Goal: Task Accomplishment & Management: Complete application form

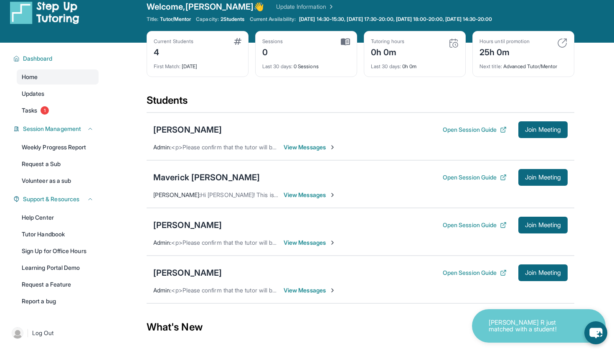
scroll to position [11, 0]
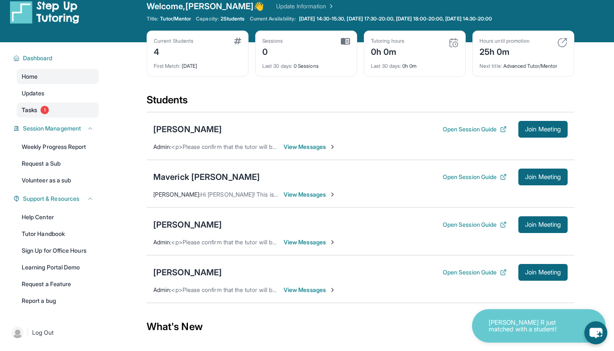
click at [72, 110] on link "Tasks 1" at bounding box center [58, 109] width 82 height 15
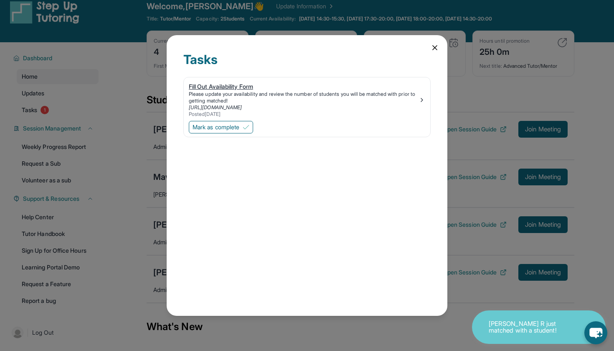
click at [246, 86] on div "Fill Out Availability Form" at bounding box center [304, 86] width 230 height 8
click at [231, 127] on span "Mark as complete" at bounding box center [216, 127] width 47 height 8
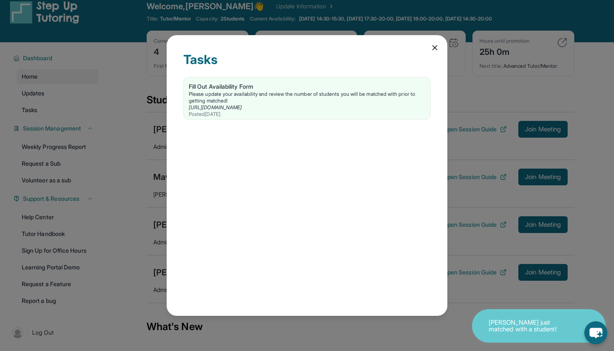
click at [429, 45] on div "Tasks Fill Out Availability Form Please update your availability and review the…" at bounding box center [307, 175] width 281 height 280
click at [435, 45] on icon at bounding box center [435, 47] width 8 height 8
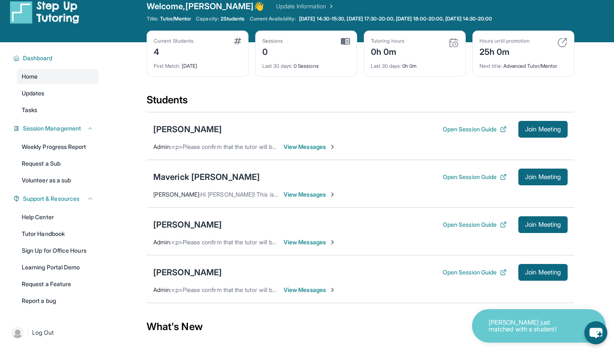
click at [368, 4] on div "Welcome, Annesha 👋 Update Information" at bounding box center [361, 6] width 428 height 12
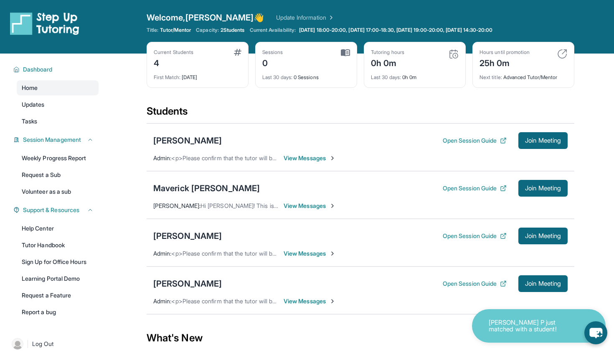
scroll to position [0, 0]
drag, startPoint x: 196, startPoint y: 28, endPoint x: 250, endPoint y: 32, distance: 53.6
click at [250, 32] on div "Title: Tutor/Mentor Capacity: 2 Students Current Availability: Monday 18:00-20:…" at bounding box center [361, 30] width 428 height 7
click at [245, 32] on span "2 Students" at bounding box center [233, 30] width 24 height 7
drag, startPoint x: 253, startPoint y: 32, endPoint x: 199, endPoint y: 32, distance: 54.8
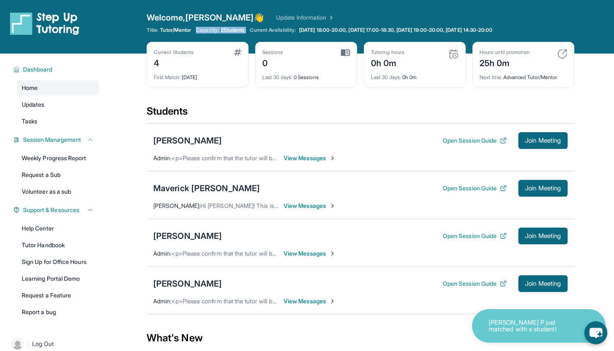
click at [199, 32] on div "Title: Tutor/Mentor Capacity: 2 Students Current Availability: Monday 18:00-20:…" at bounding box center [361, 30] width 428 height 7
click at [217, 32] on span "Capacity:" at bounding box center [207, 30] width 23 height 7
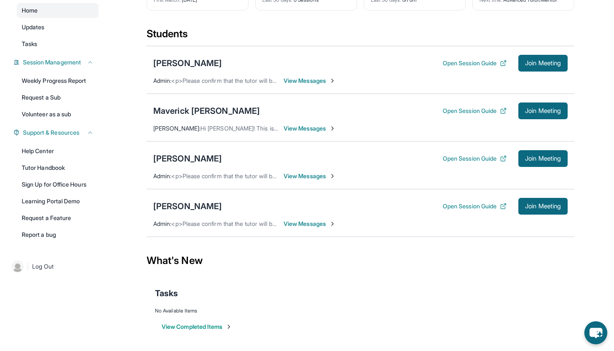
scroll to position [77, 0]
click at [177, 202] on div "[PERSON_NAME]" at bounding box center [187, 206] width 69 height 12
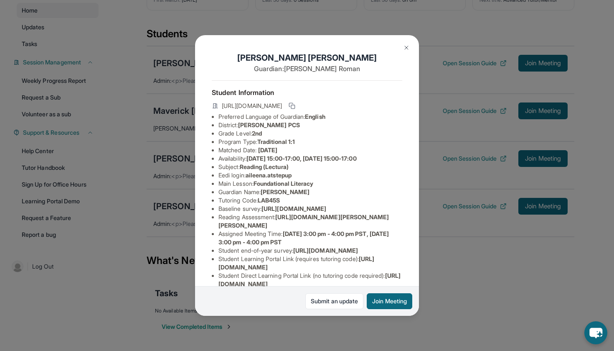
scroll to position [0, 0]
click at [405, 51] on button at bounding box center [406, 47] width 17 height 17
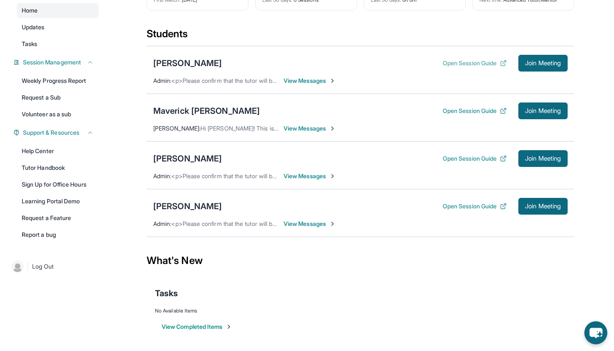
click at [470, 64] on button "Open Session Guide" at bounding box center [475, 63] width 64 height 8
click at [397, 75] on div "Jeffrey Huang Open Session Guide Join Meeting Admin : <p>Please confirm that th…" at bounding box center [361, 70] width 428 height 48
click at [187, 59] on div "[PERSON_NAME]" at bounding box center [187, 63] width 69 height 12
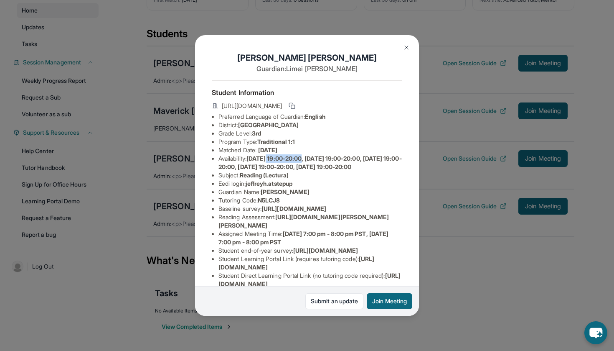
drag, startPoint x: 275, startPoint y: 159, endPoint x: 312, endPoint y: 159, distance: 36.8
click at [312, 159] on span "Monday 19:00-20:00, Tuesday 19:00-20:00, Wednesday 19:00-20:00, Thursday 19:00-…" at bounding box center [310, 162] width 183 height 15
click at [409, 47] on img at bounding box center [406, 47] width 7 height 7
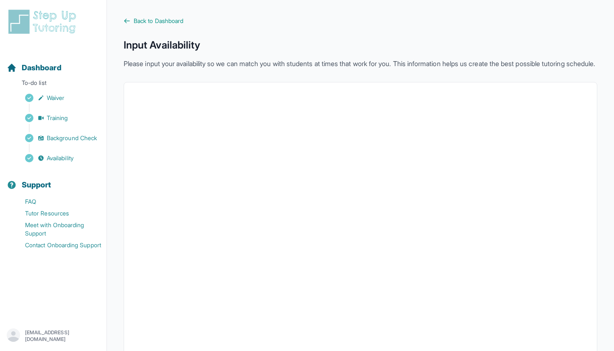
click at [51, 25] on img at bounding box center [44, 21] width 74 height 27
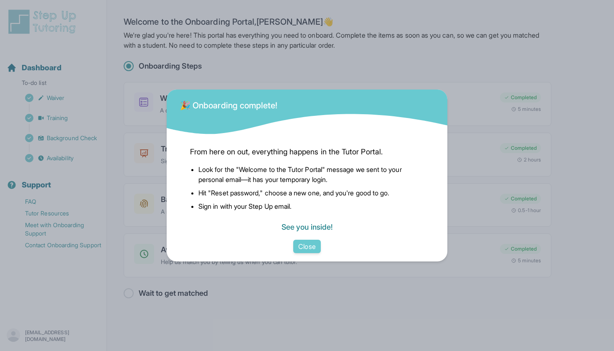
click at [306, 229] on link "See you inside!" at bounding box center [307, 226] width 51 height 9
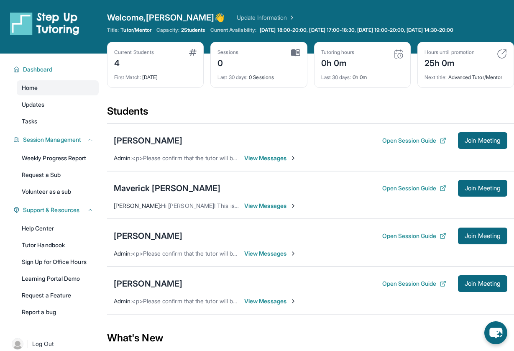
click at [79, 47] on div "Open sidebar Welcome, [PERSON_NAME] 👋 Update Information Title: Tutor/Mentor Ca…" at bounding box center [257, 26] width 514 height 53
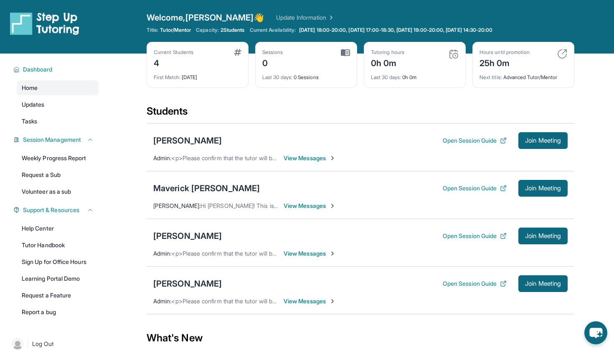
click at [312, 303] on span "View Messages" at bounding box center [310, 301] width 52 height 8
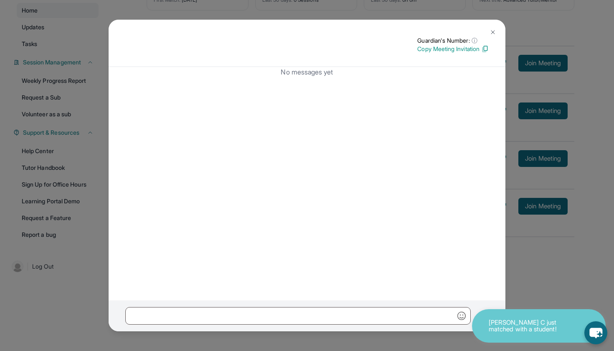
scroll to position [77, 0]
click at [492, 30] on img at bounding box center [493, 32] width 7 height 7
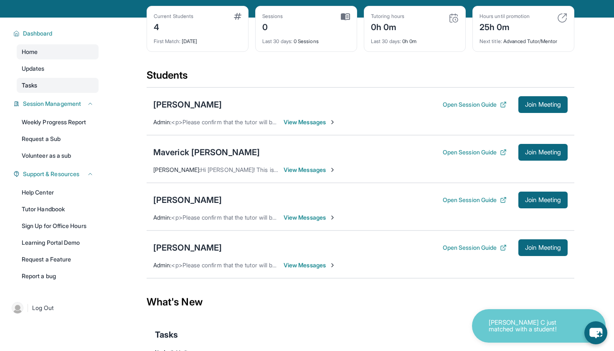
scroll to position [37, 0]
